Goal: Task Accomplishment & Management: Use online tool/utility

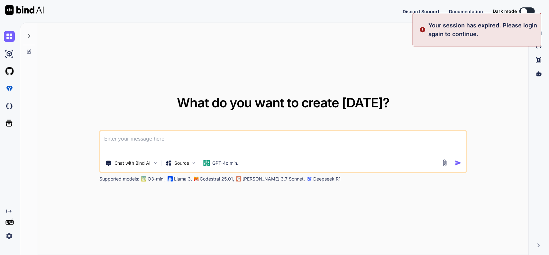
type textarea "x"
click at [499, 74] on div "What do you want to create today? Chat with Bind AI Source GPT-4o min.. Support…" at bounding box center [283, 139] width 491 height 232
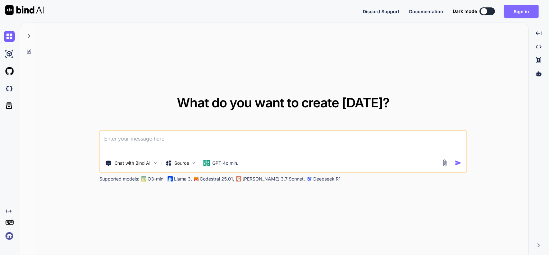
click at [517, 14] on button "Sign in" at bounding box center [521, 11] width 35 height 13
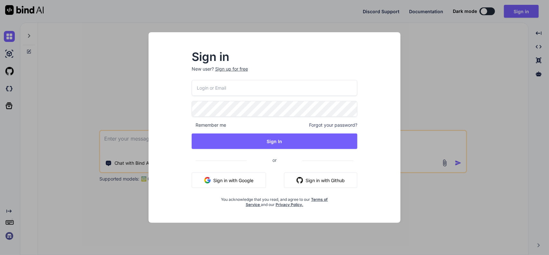
click at [236, 93] on input "email" at bounding box center [275, 88] width 166 height 16
click at [239, 184] on button "Sign in with Google" at bounding box center [229, 179] width 74 height 15
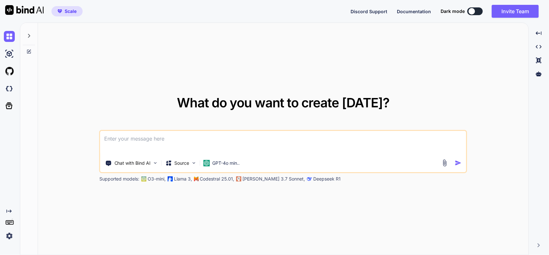
click at [30, 38] on div at bounding box center [29, 34] width 12 height 22
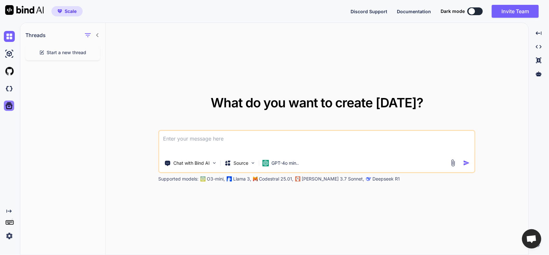
click at [9, 106] on icon at bounding box center [9, 105] width 7 height 7
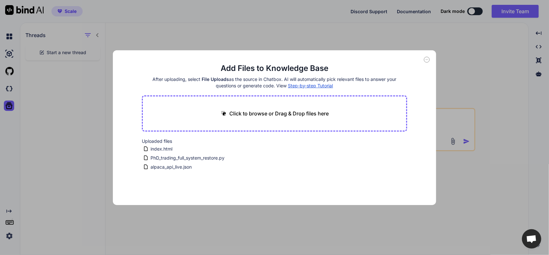
click at [11, 106] on div "Add Files to Knowledge Base After uploading, select File Uploads as the source …" at bounding box center [274, 127] width 549 height 255
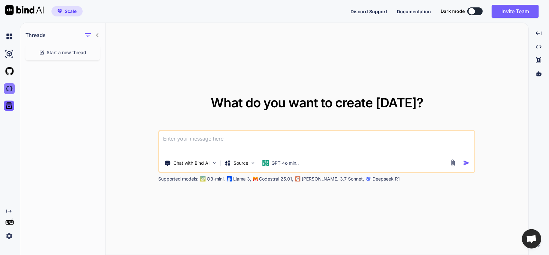
click at [12, 86] on img at bounding box center [9, 88] width 11 height 11
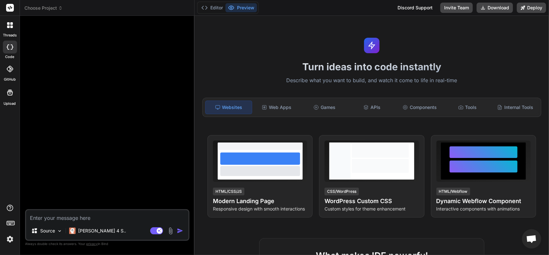
click at [11, 93] on icon at bounding box center [10, 92] width 8 height 8
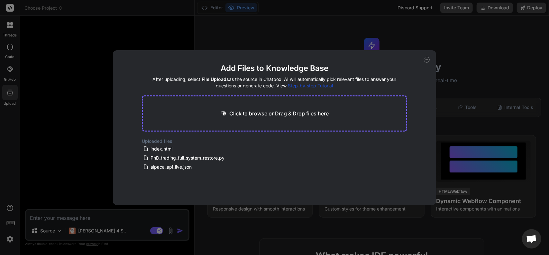
click at [296, 114] on p "Click to browse or Drag & Drop files here" at bounding box center [279, 113] width 99 height 8
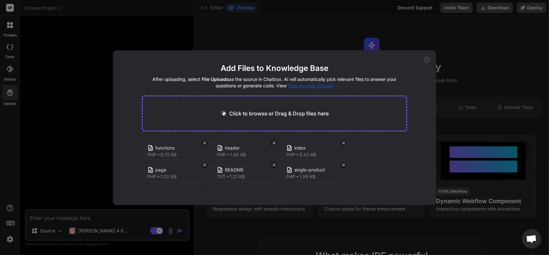
type textarea "x"
